Goal: Task Accomplishment & Management: Manage account settings

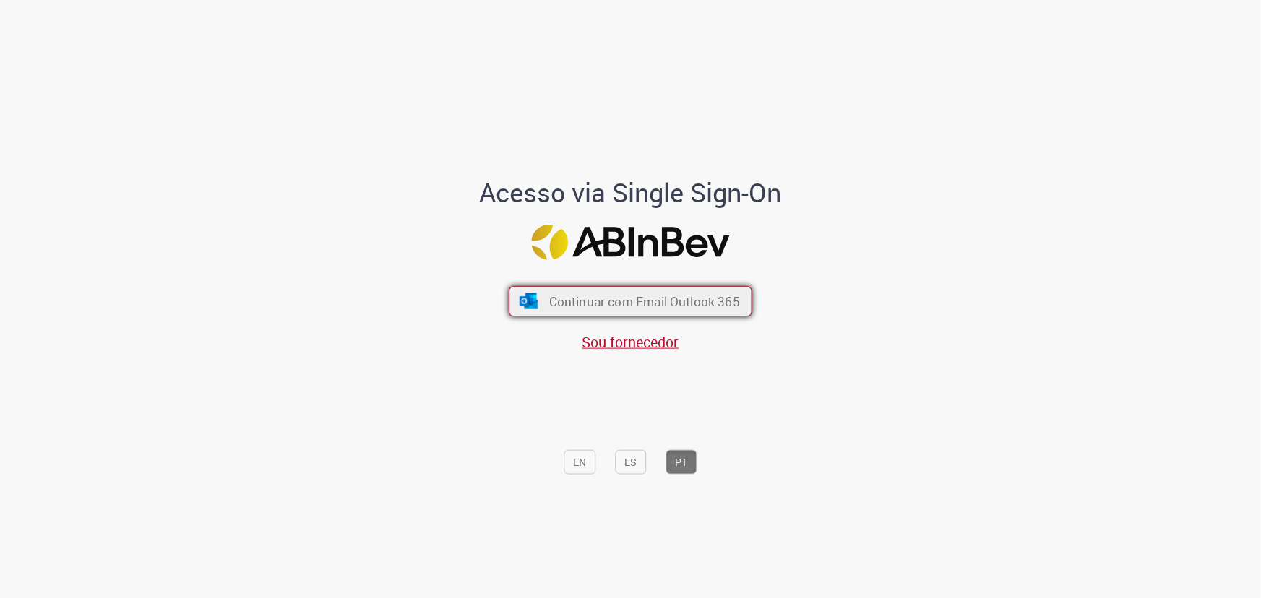
click at [600, 302] on span "Continuar com Email Outlook 365" at bounding box center [644, 301] width 191 height 17
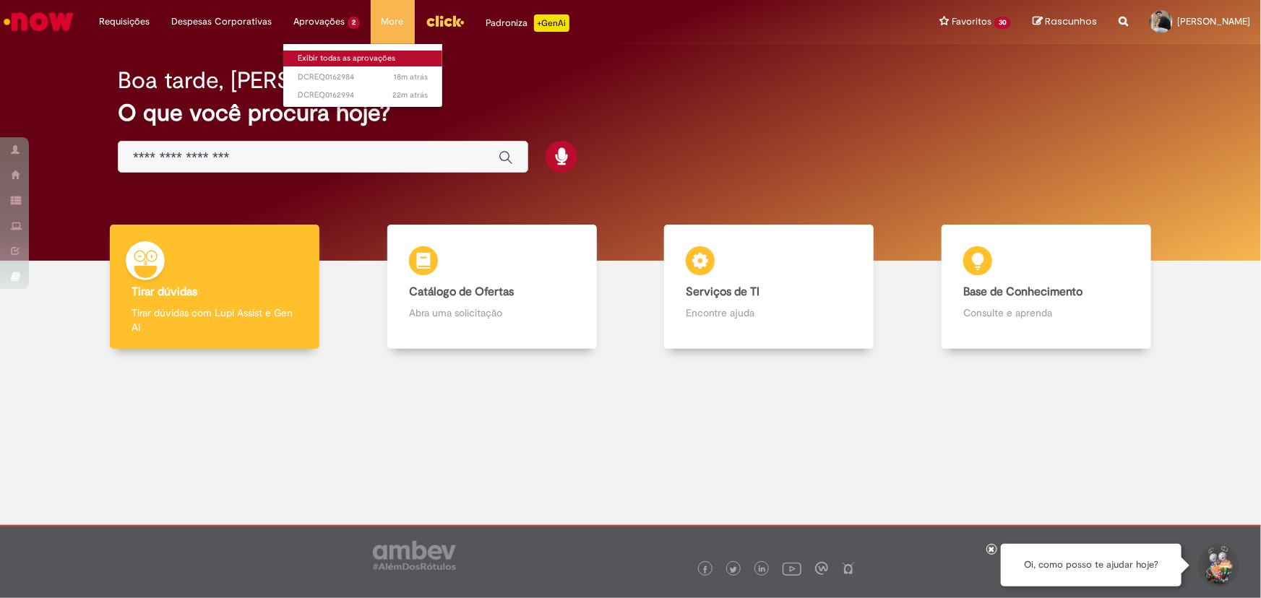
click at [334, 51] on link "Exibir todas as aprovações" at bounding box center [362, 59] width 159 height 16
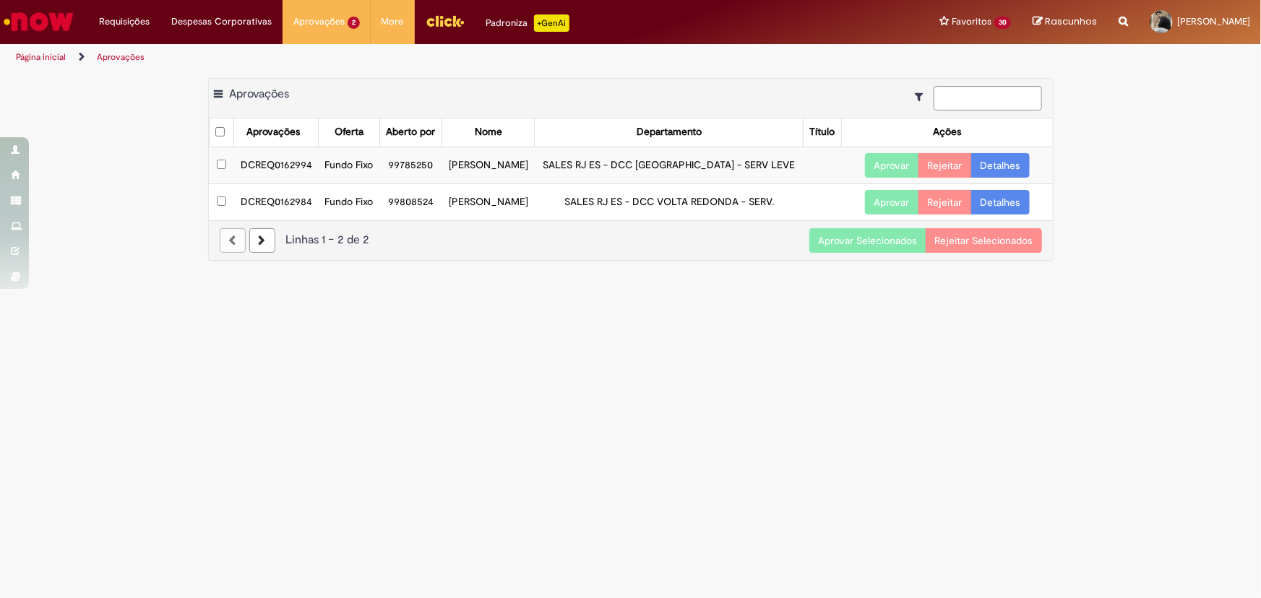
click at [857, 253] on button "Aprovar Selecionados" at bounding box center [867, 240] width 117 height 25
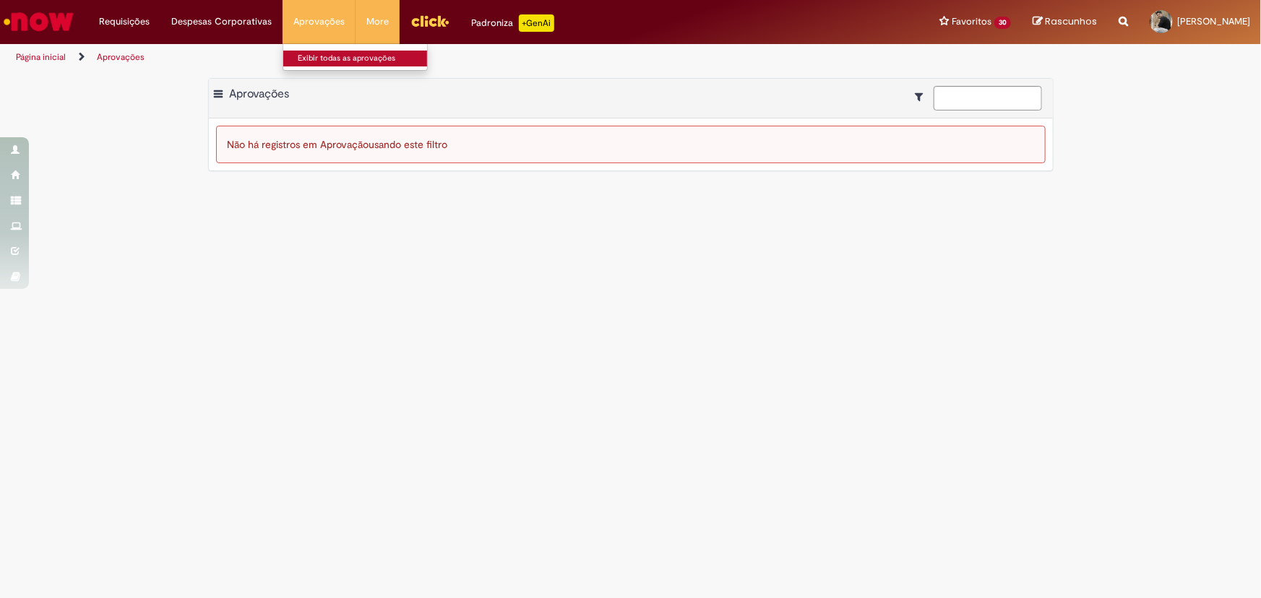
click at [318, 57] on link "Exibir todas as aprovações" at bounding box center [362, 59] width 159 height 16
click at [313, 22] on li "Aprovações Exibir todas as aprovações" at bounding box center [318, 21] width 73 height 43
click at [316, 26] on li "Aprovações Exibir todas as aprovações" at bounding box center [318, 21] width 73 height 43
click at [329, 57] on link "Exibir todas as aprovações" at bounding box center [362, 59] width 159 height 16
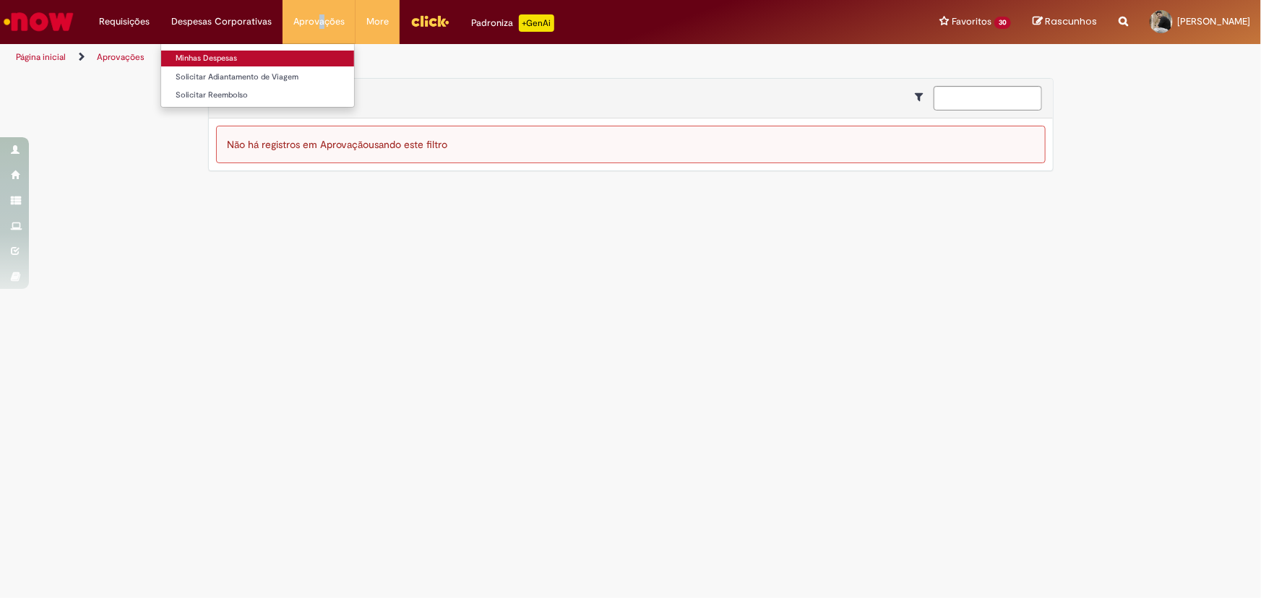
click at [227, 60] on link "Minhas Despesas" at bounding box center [257, 59] width 193 height 16
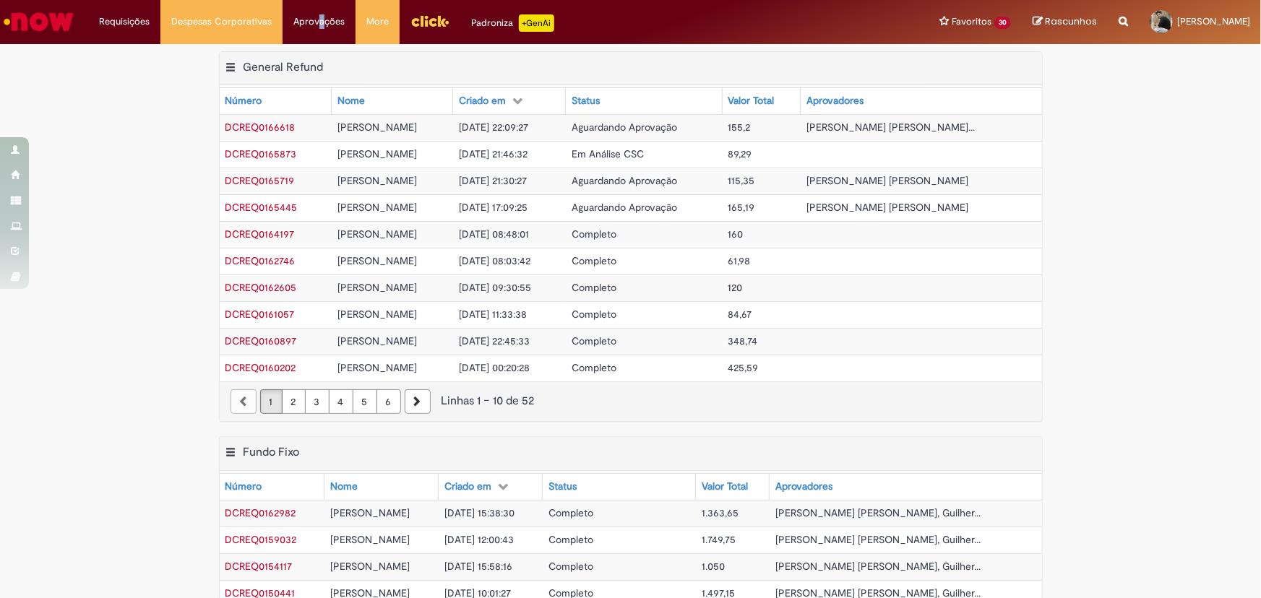
click at [278, 160] on span "DCREQ0165873" at bounding box center [261, 153] width 72 height 13
click at [275, 160] on span "DCREQ0165873" at bounding box center [261, 153] width 72 height 13
click at [277, 160] on span "DCREQ0165873" at bounding box center [261, 153] width 72 height 13
click at [242, 160] on span "DCREQ0165873" at bounding box center [261, 153] width 72 height 13
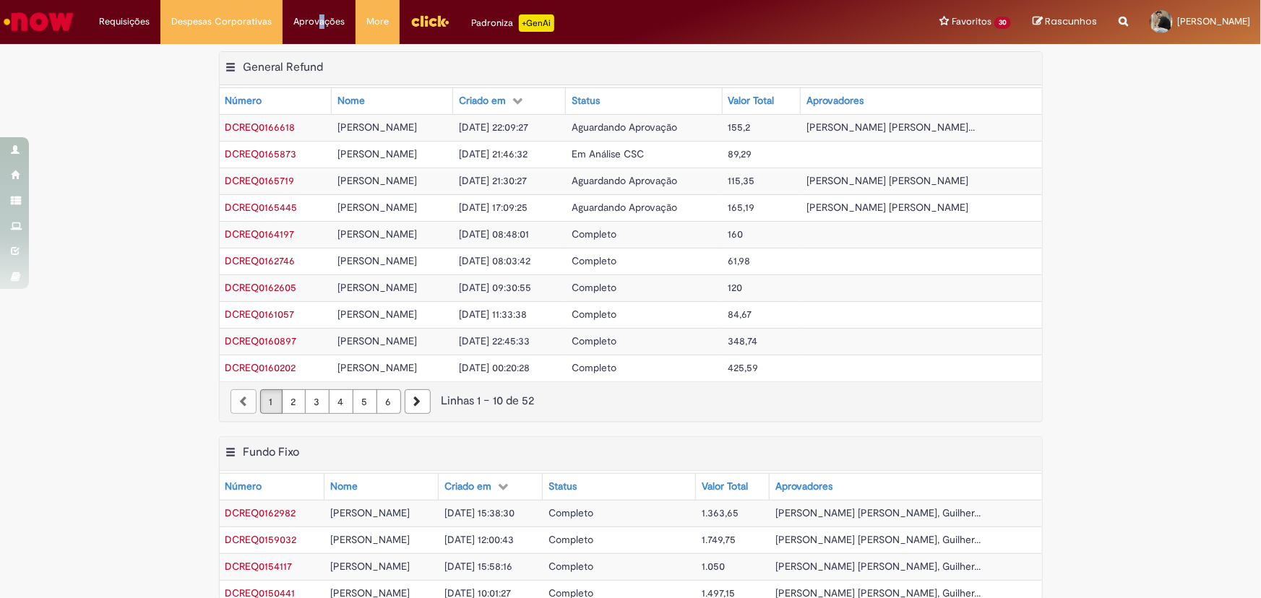
click at [56, 20] on img "Ir para a Homepage" at bounding box center [38, 21] width 74 height 29
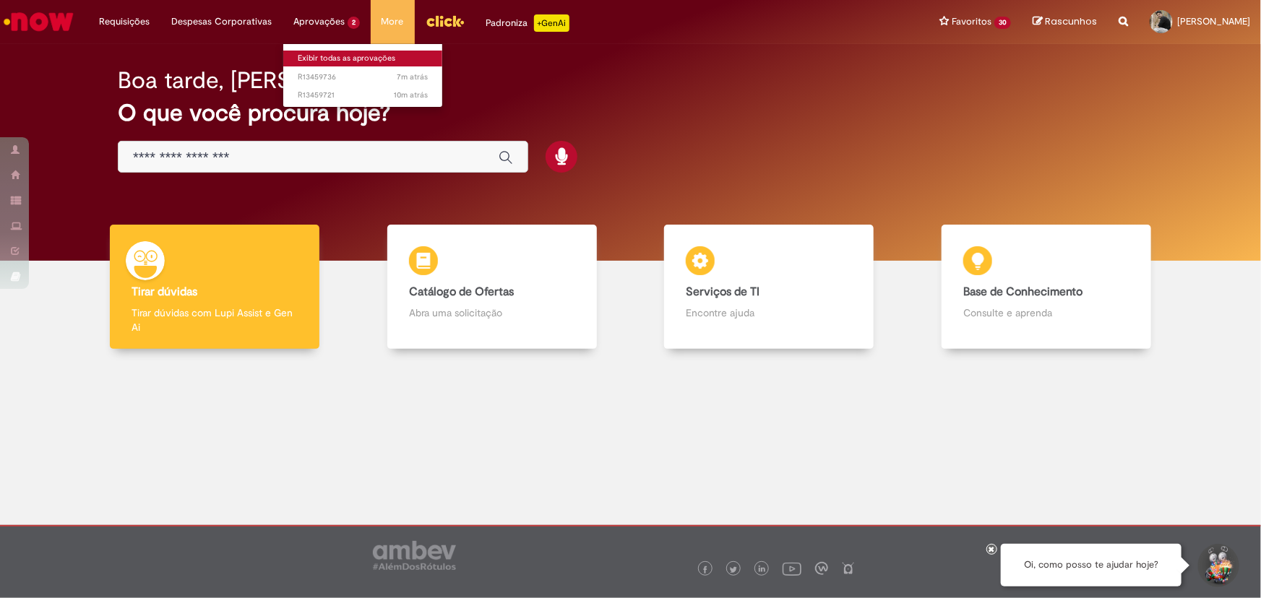
click at [314, 53] on link "Exibir todas as aprovações" at bounding box center [362, 59] width 159 height 16
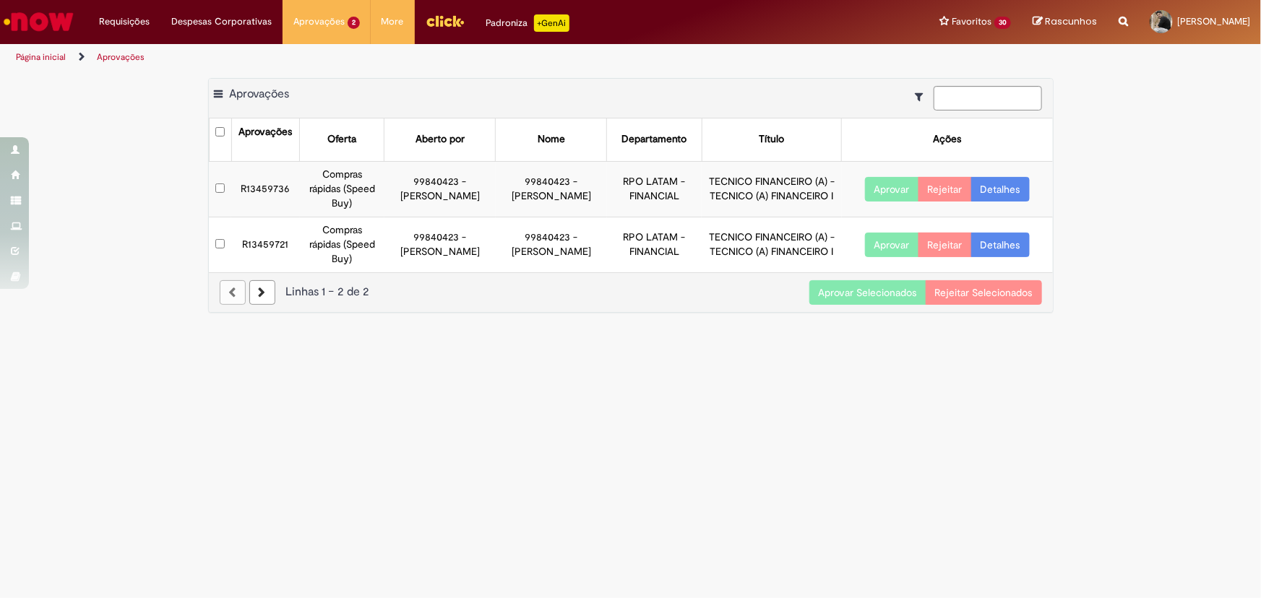
click at [855, 280] on button "Aprovar Selecionados" at bounding box center [867, 292] width 117 height 25
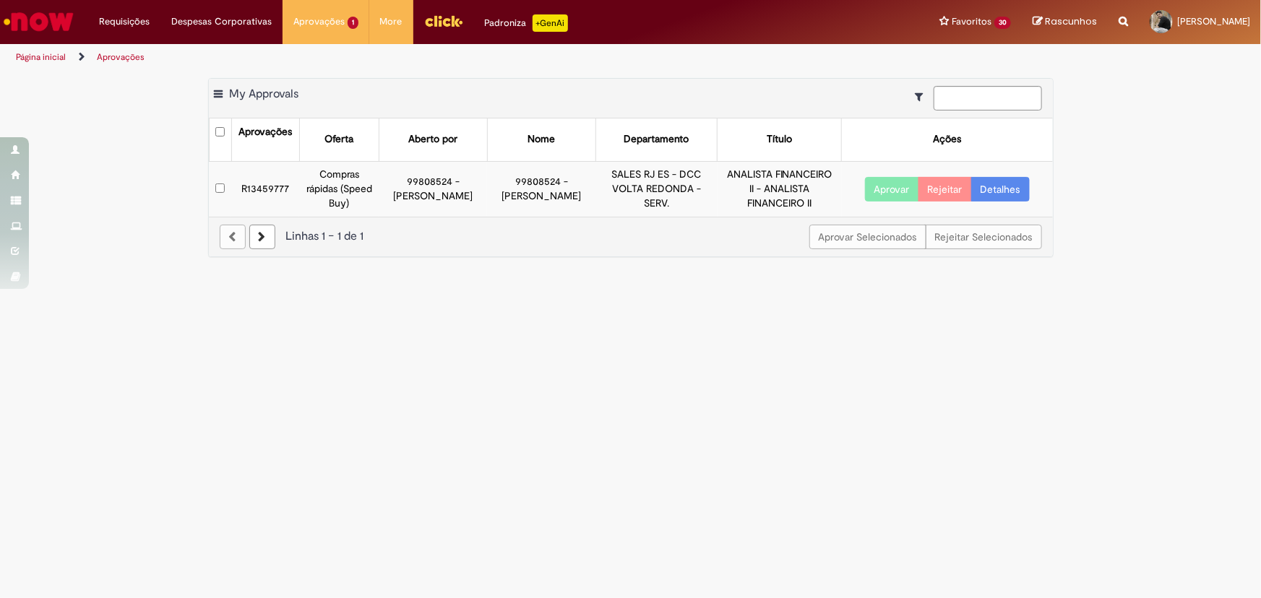
click at [886, 195] on button "Aprovar" at bounding box center [892, 189] width 54 height 25
